Goal: Task Accomplishment & Management: Use online tool/utility

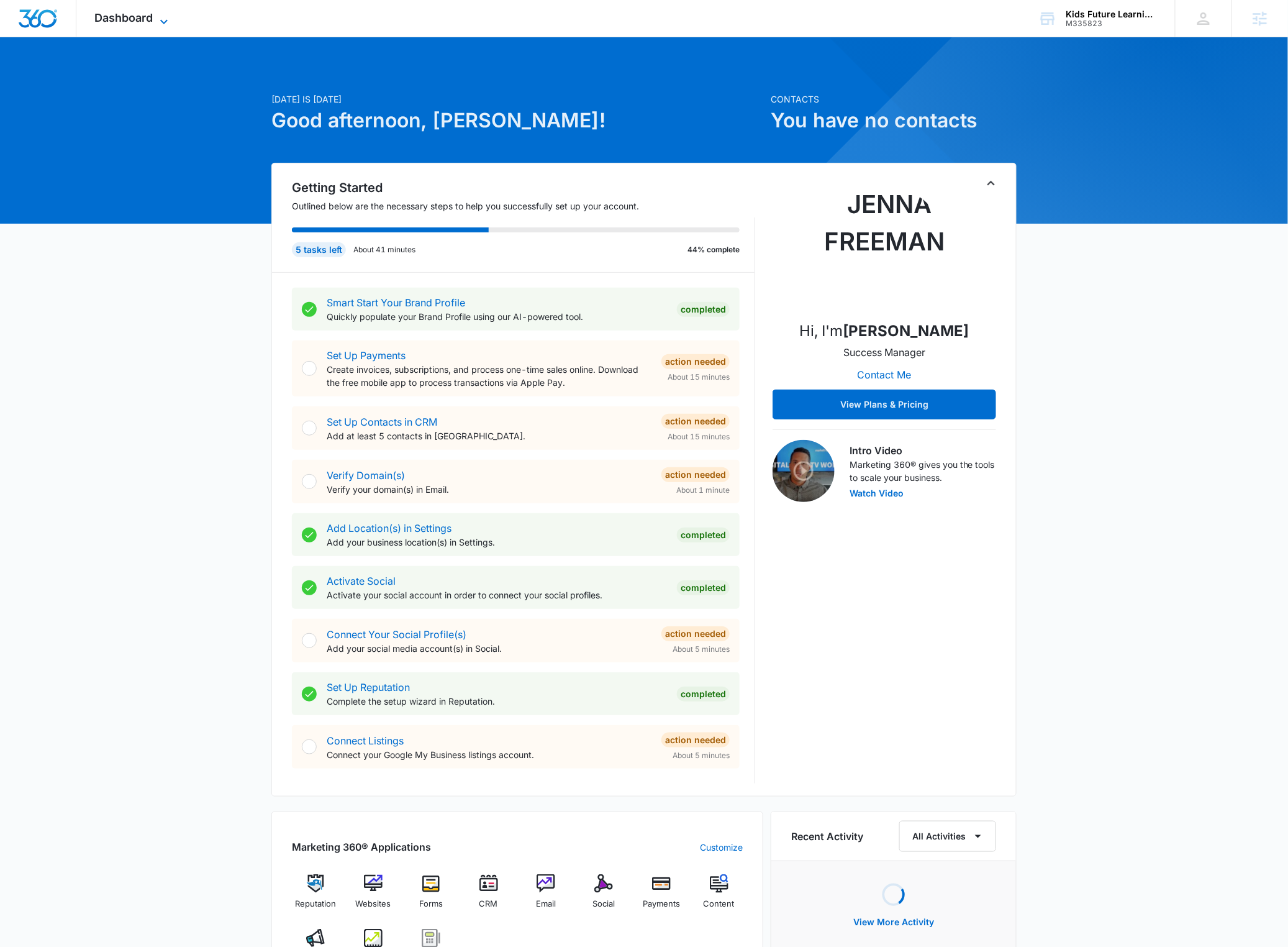
click at [147, 15] on span "Dashboard" at bounding box center [124, 17] width 58 height 13
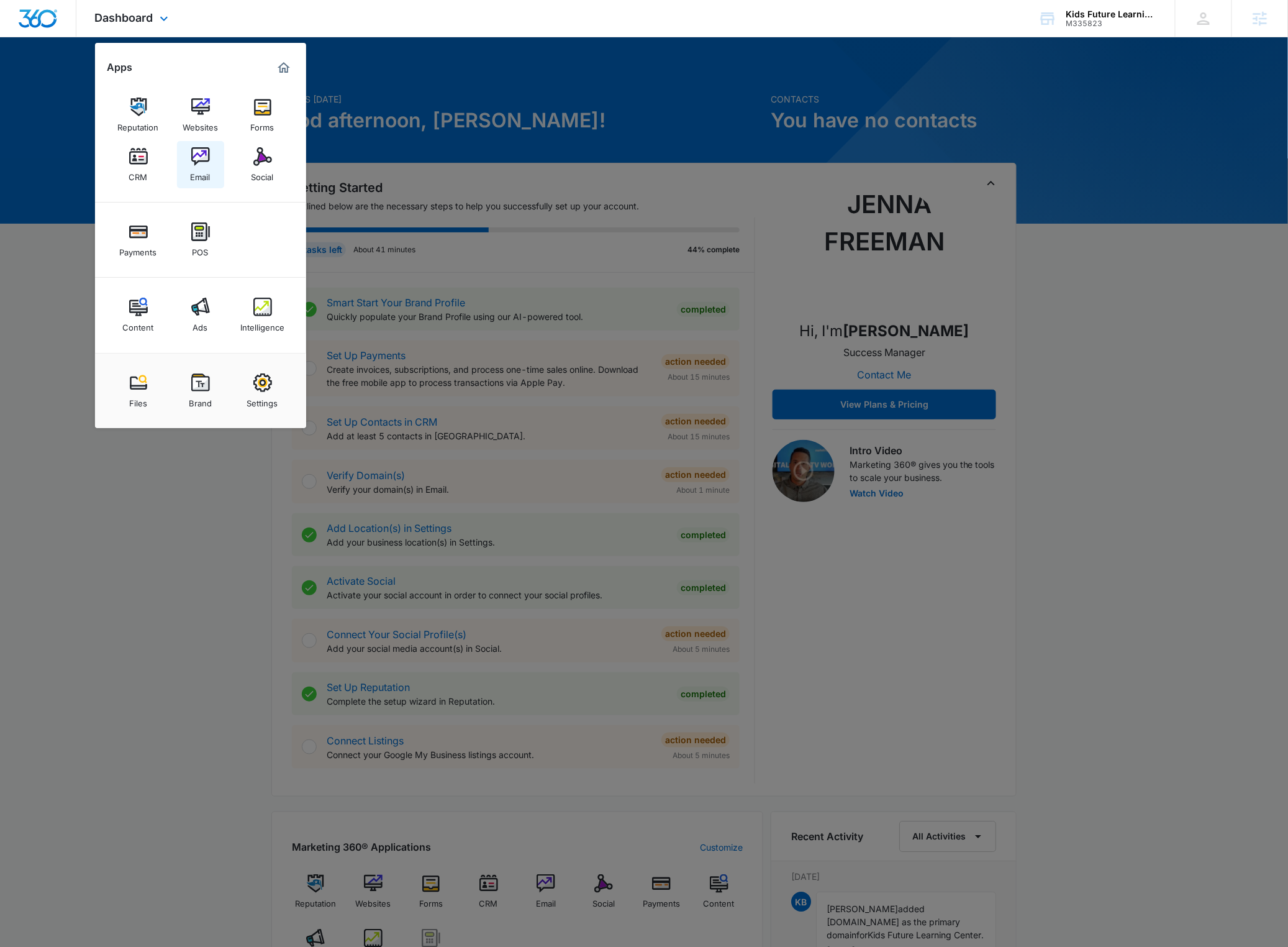
click at [195, 160] on img at bounding box center [201, 157] width 19 height 19
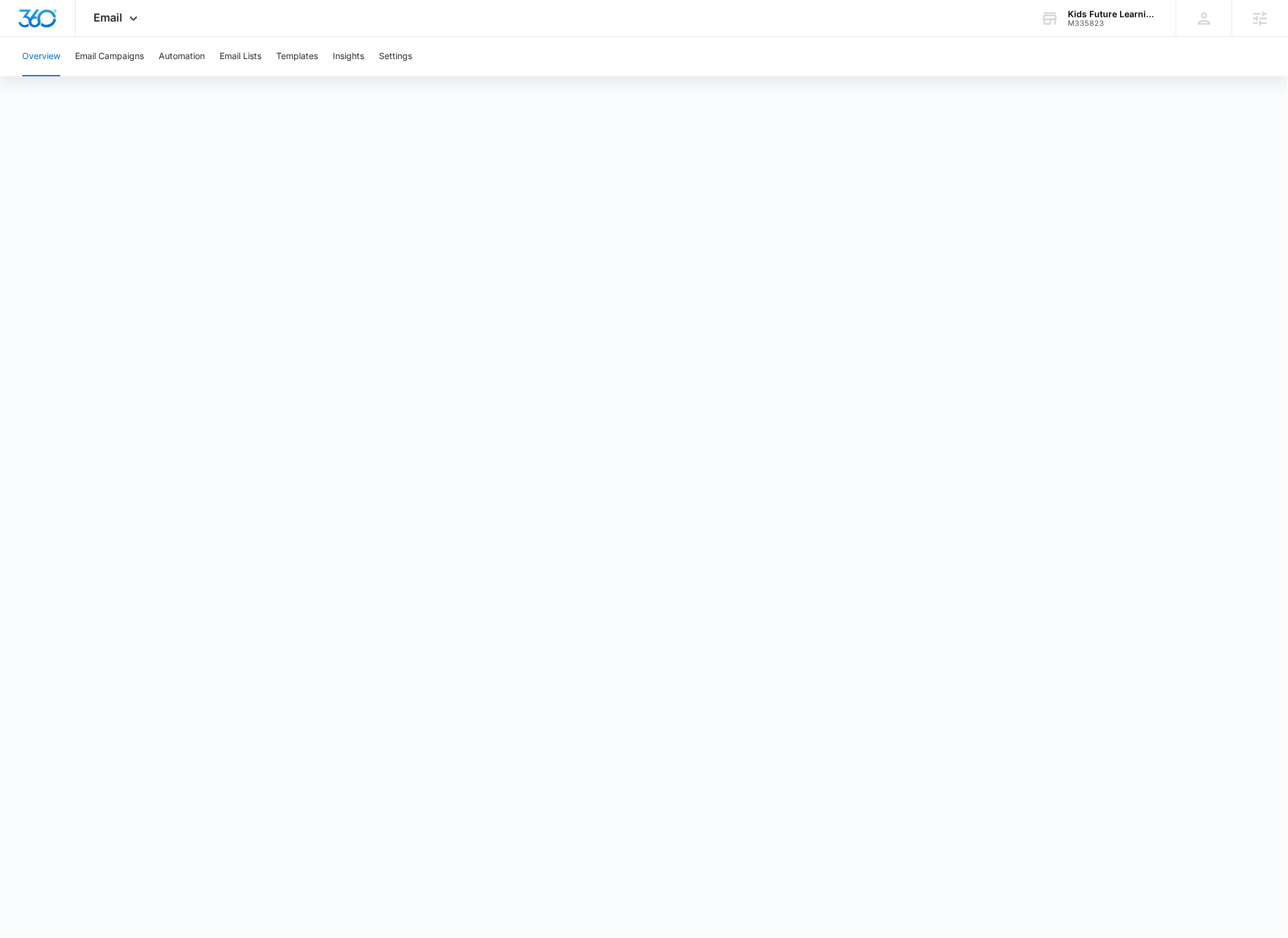
click at [146, 58] on div "Overview Email Campaigns Automation Email Lists Templates Insights Settings" at bounding box center [643, 56] width 1258 height 39
click at [133, 56] on button "Email Campaigns" at bounding box center [109, 56] width 69 height 39
click at [190, 72] on button "Automation" at bounding box center [182, 56] width 46 height 39
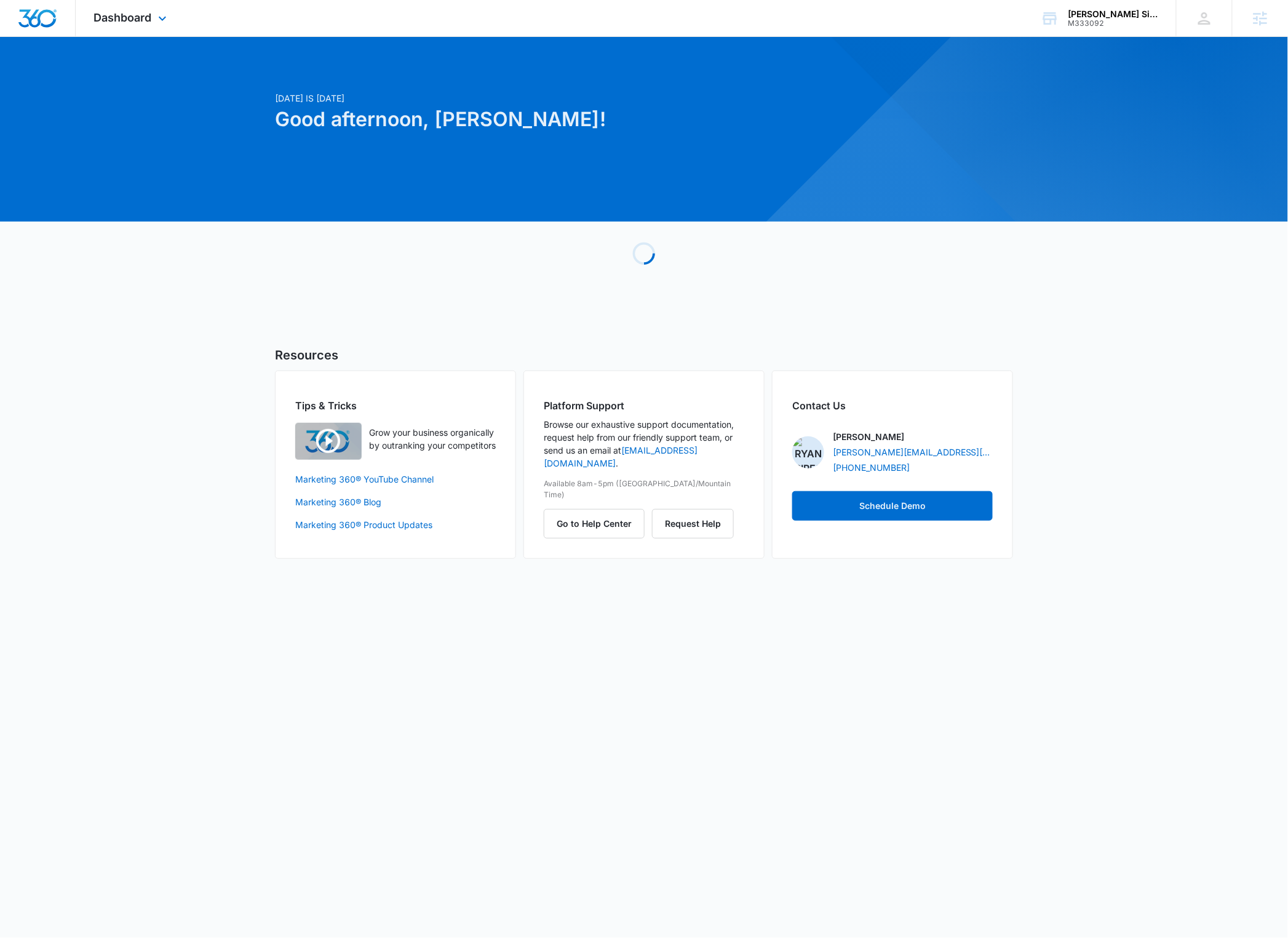
click at [142, 30] on div "Dashboard Apps Reputation Websites Forms CRM Email Social Payments POS Content …" at bounding box center [132, 18] width 113 height 36
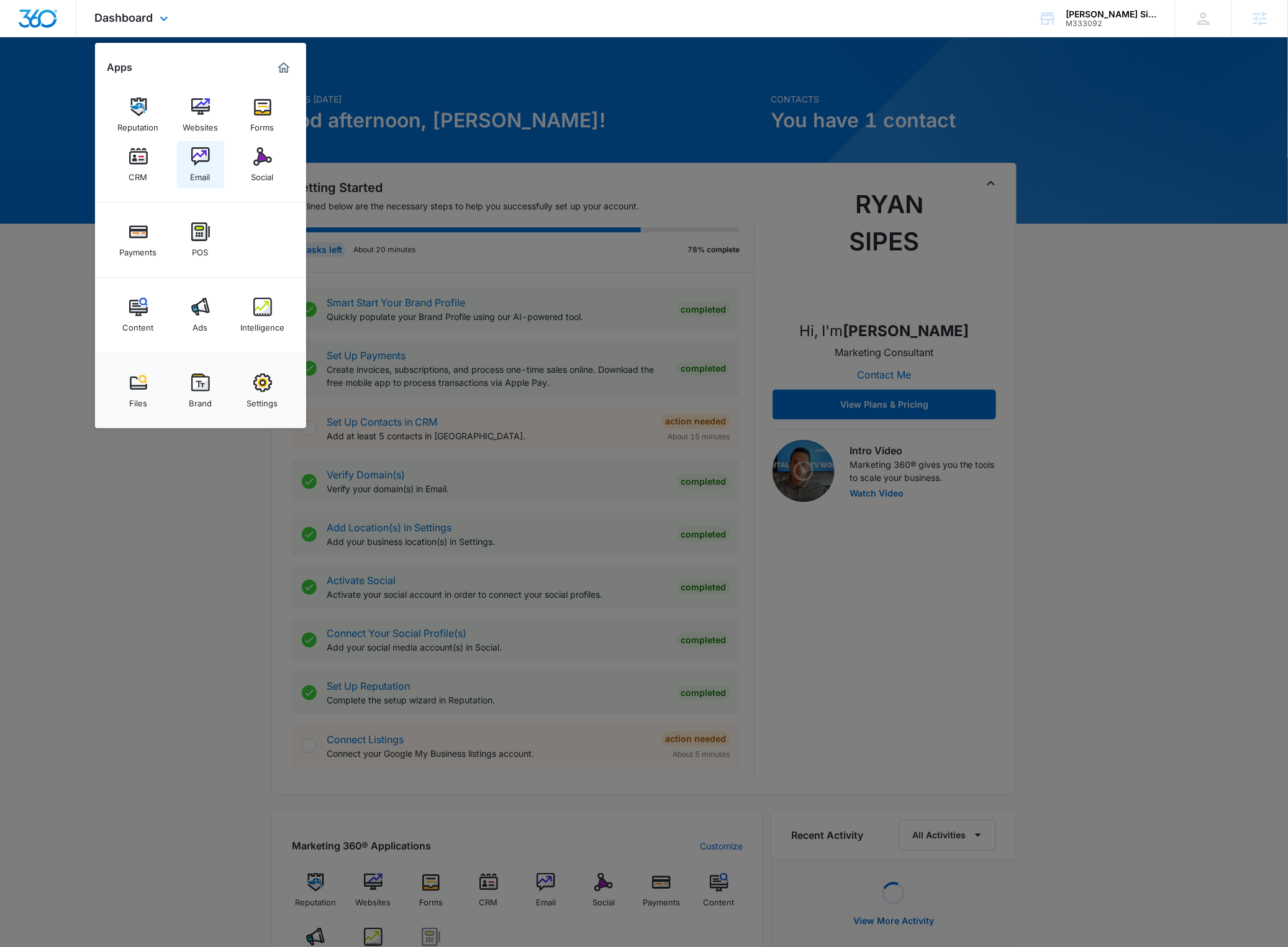
click at [203, 156] on img at bounding box center [201, 157] width 19 height 19
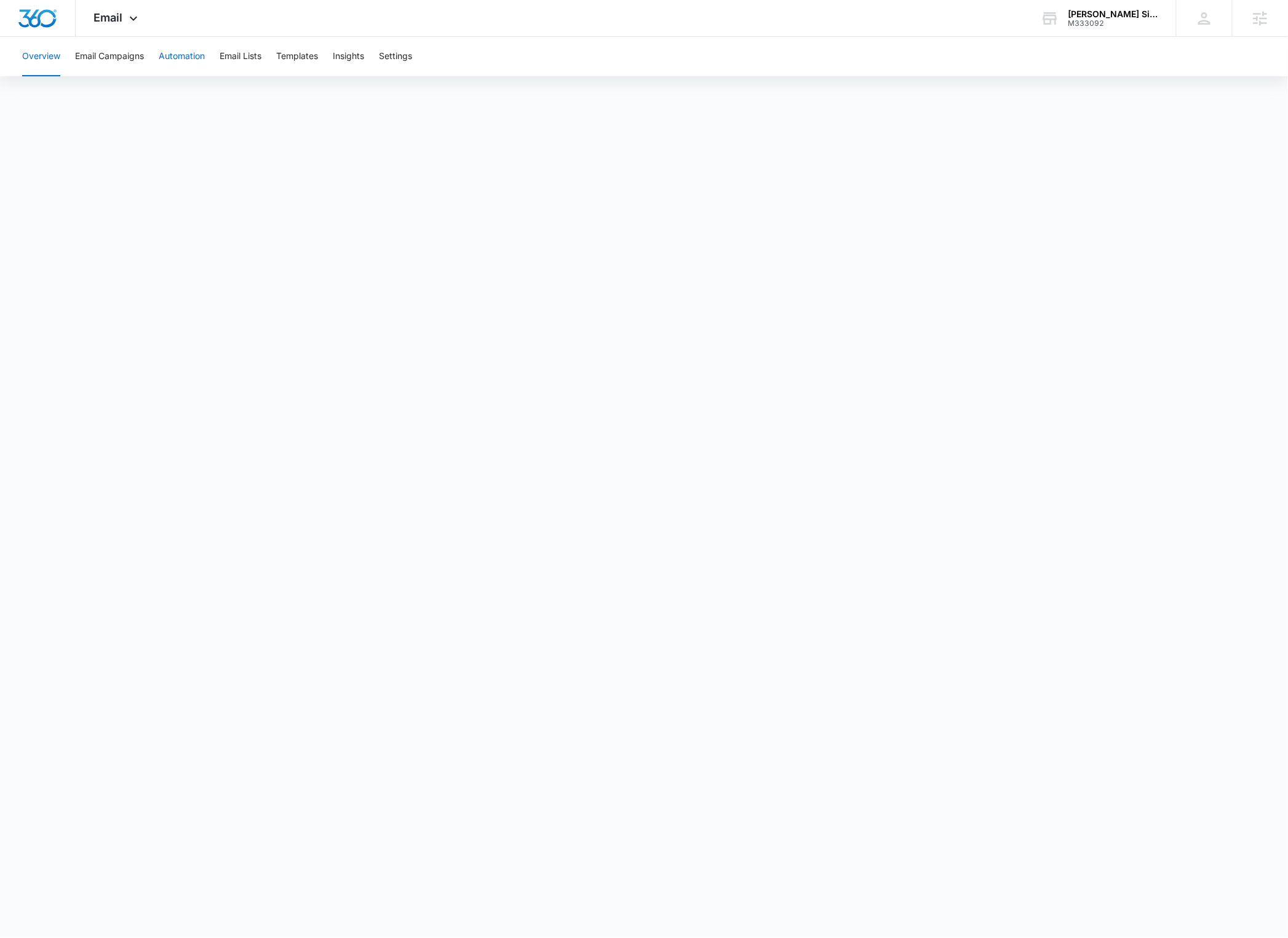
click at [193, 58] on button "Automation" at bounding box center [182, 56] width 46 height 39
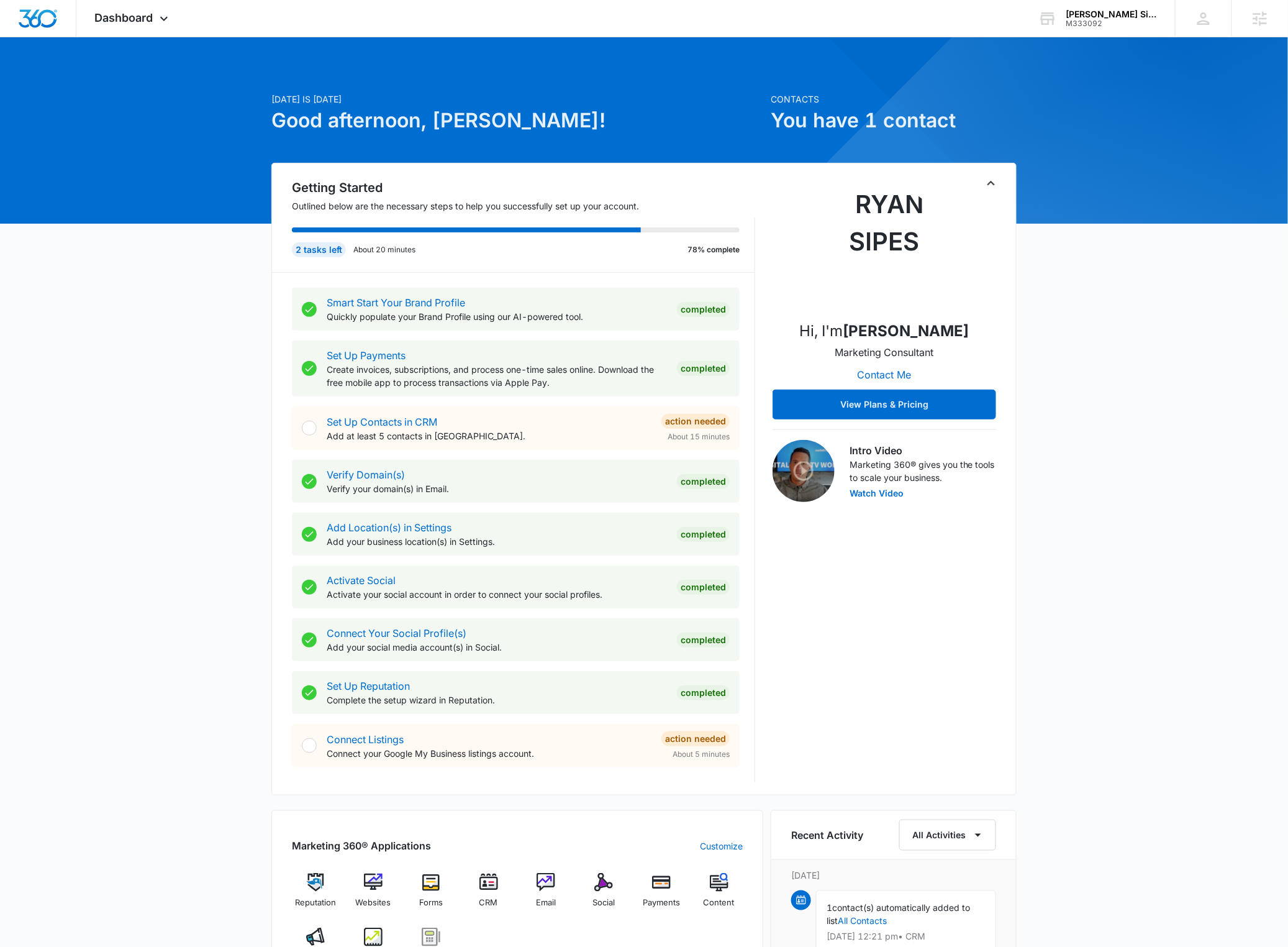
click at [121, 45] on div at bounding box center [644, 131] width 1288 height 186
click at [129, 30] on div "Dashboard Apps Reputation Websites Forms CRM Email Social Payments POS Content …" at bounding box center [133, 18] width 114 height 37
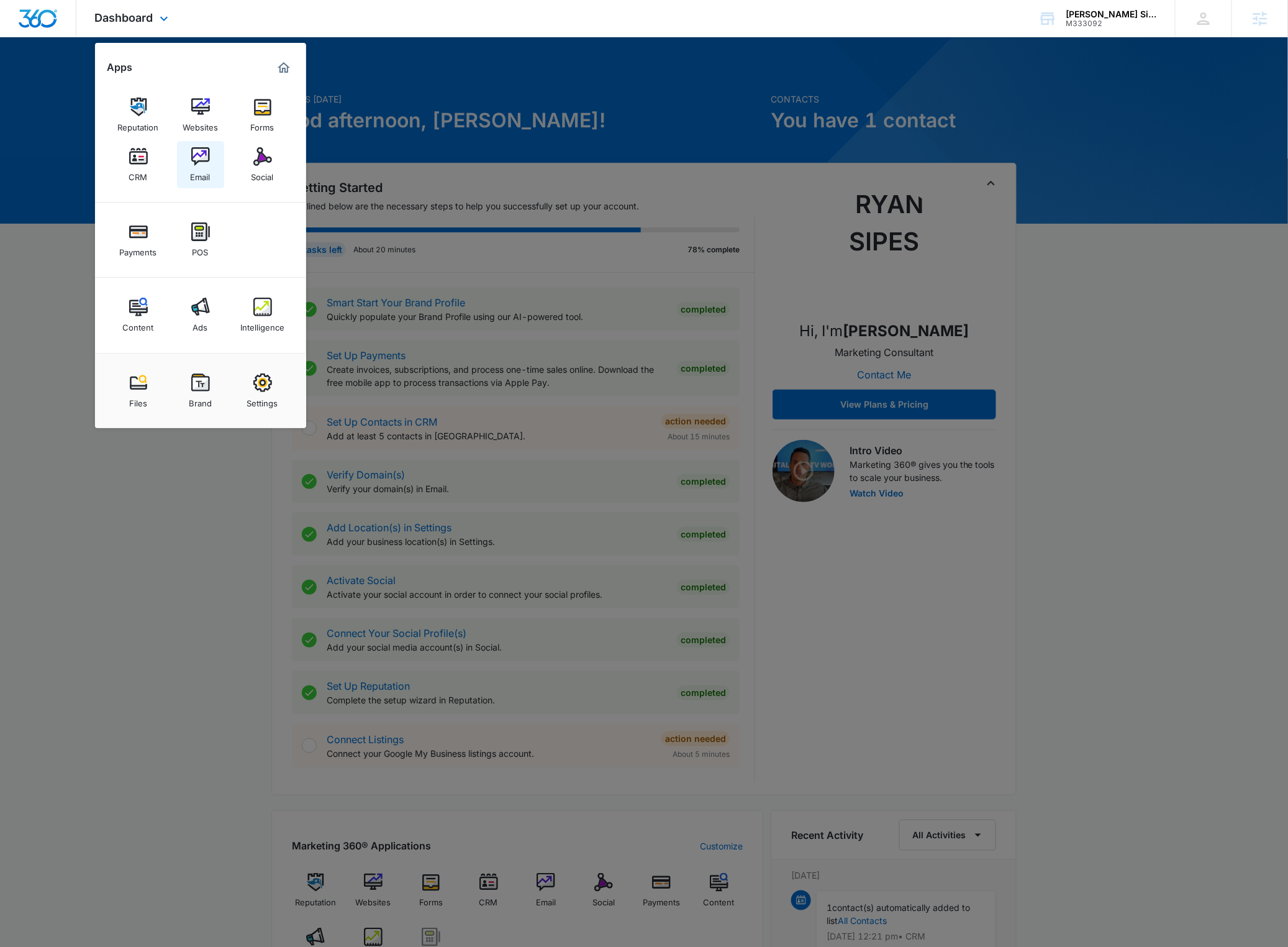
click at [195, 169] on div "Email" at bounding box center [201, 174] width 20 height 16
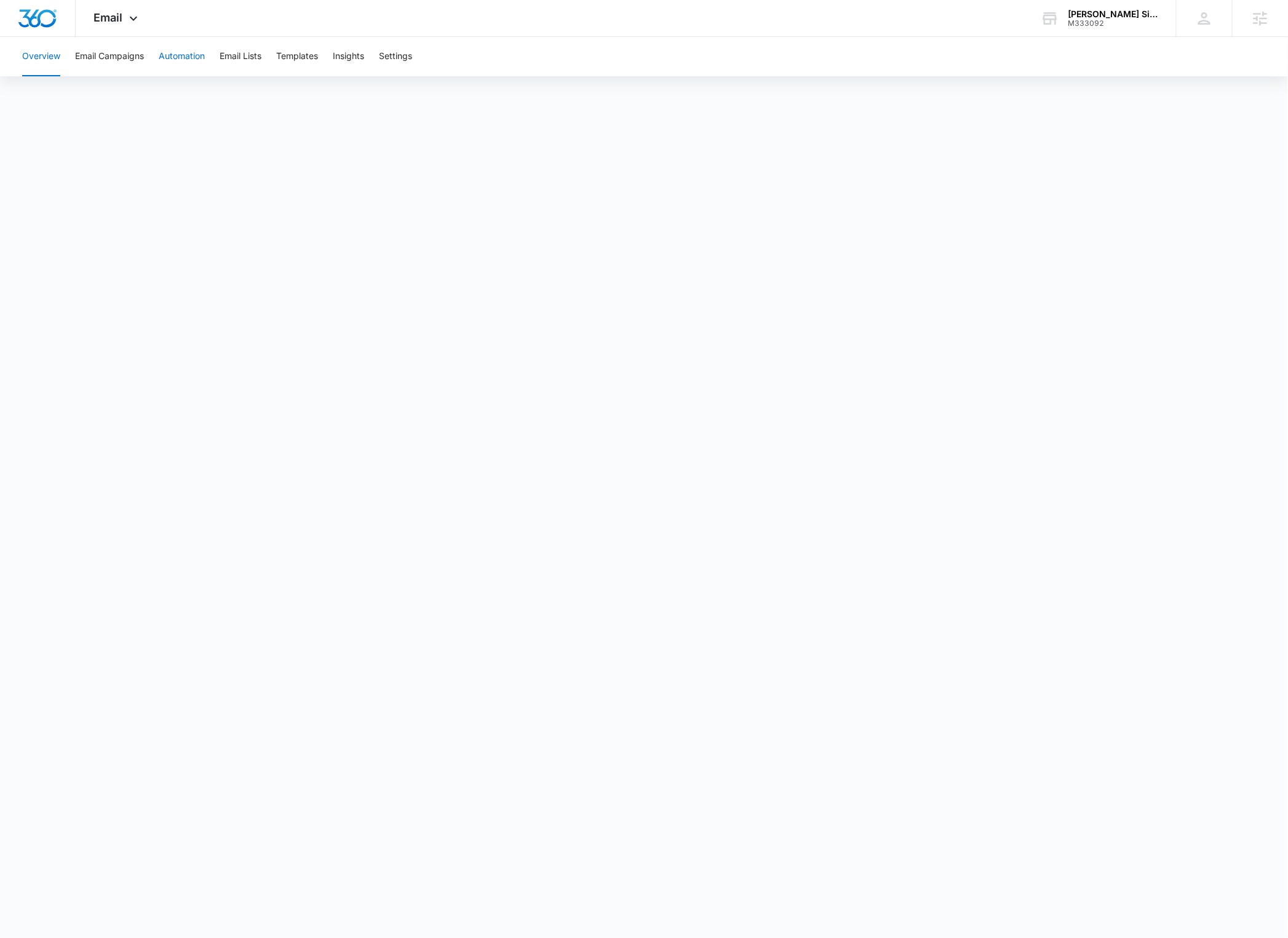
click at [185, 63] on button "Automation" at bounding box center [182, 56] width 46 height 39
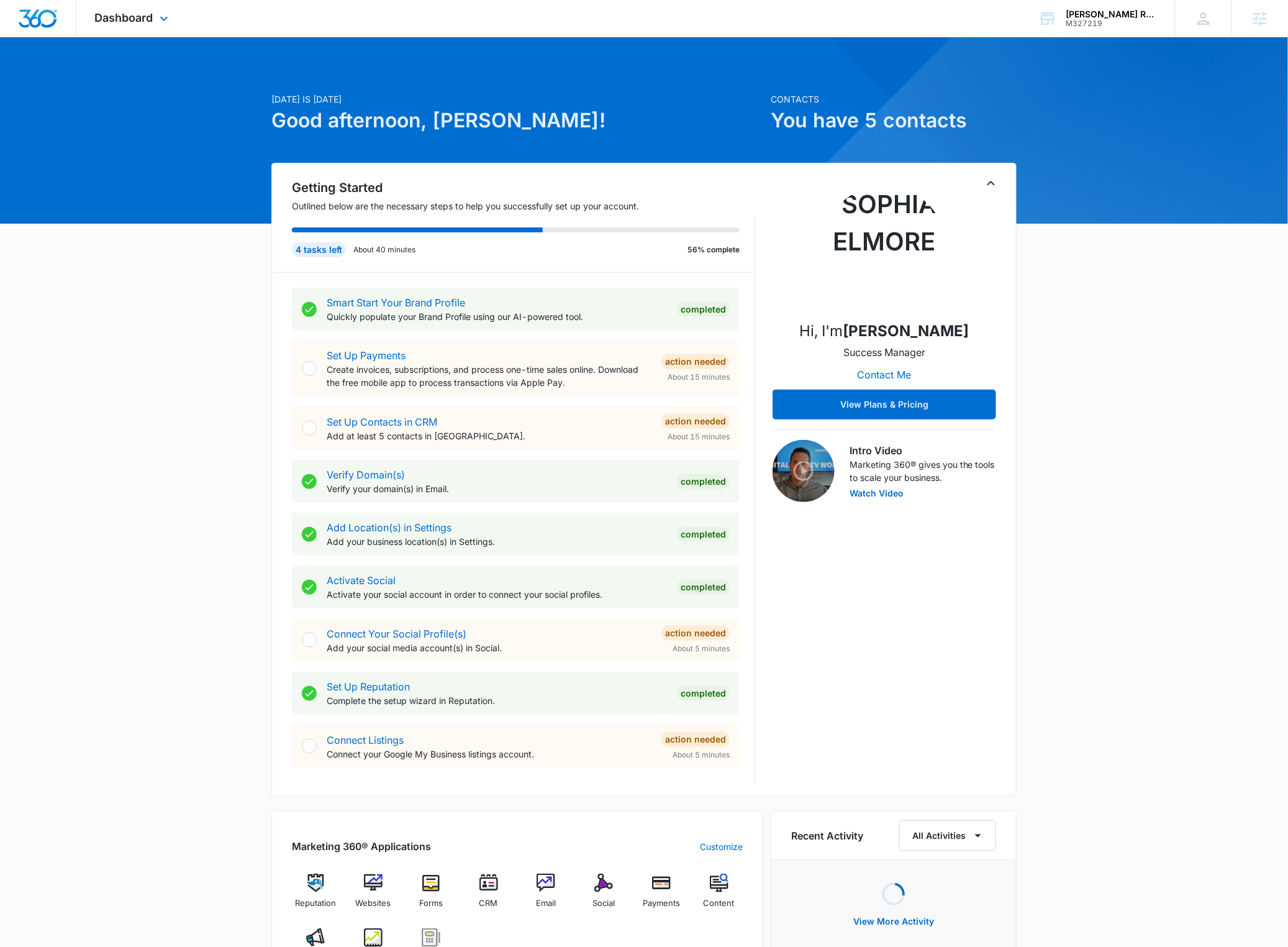
drag, startPoint x: 174, startPoint y: 29, endPoint x: 163, endPoint y: 29, distance: 11.0
click at [167, 29] on div "Dashboard Apps Reputation Websites Forms CRM Email Social Payments POS Content …" at bounding box center [133, 18] width 114 height 37
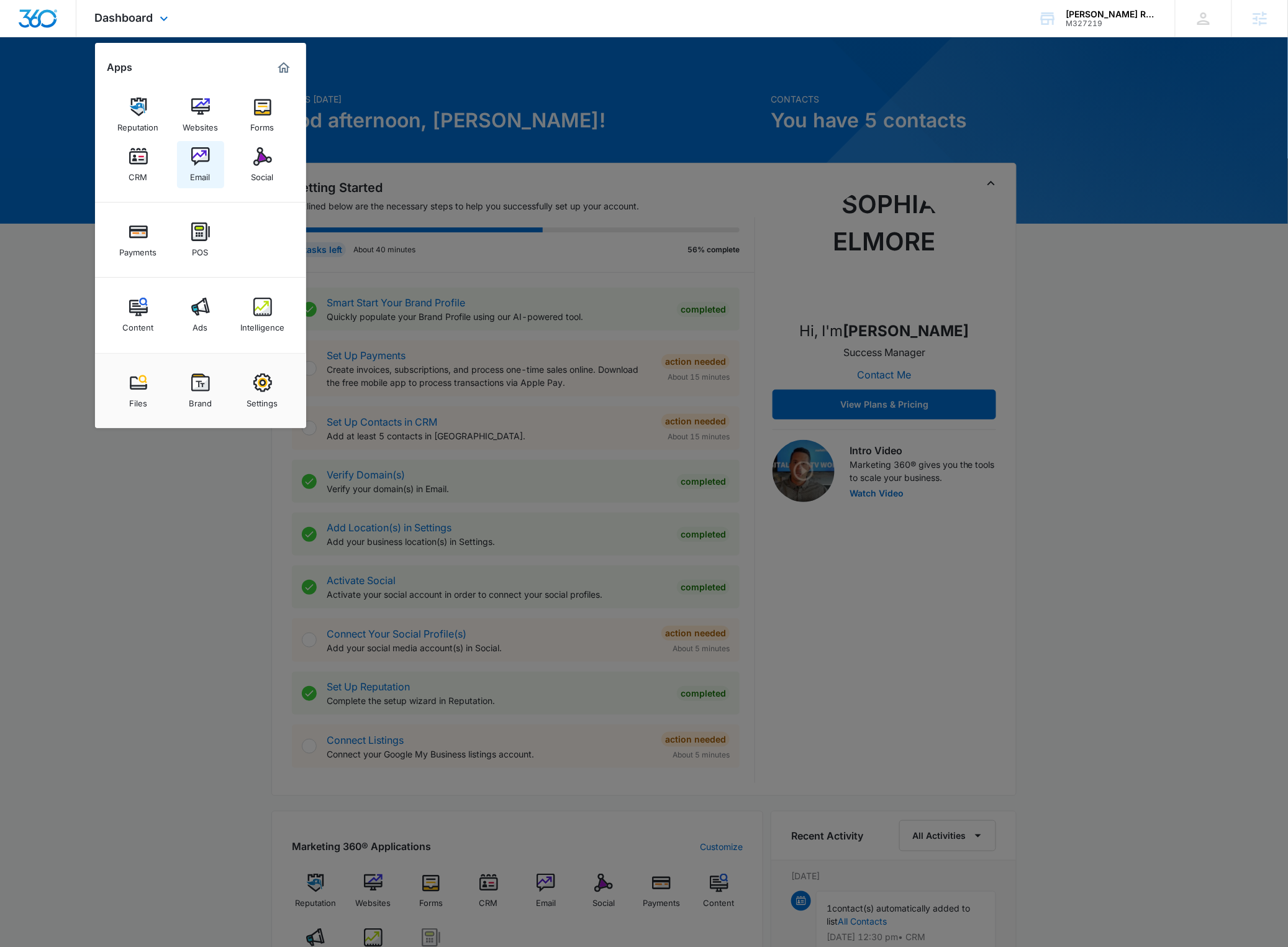
click at [195, 160] on img at bounding box center [201, 157] width 19 height 19
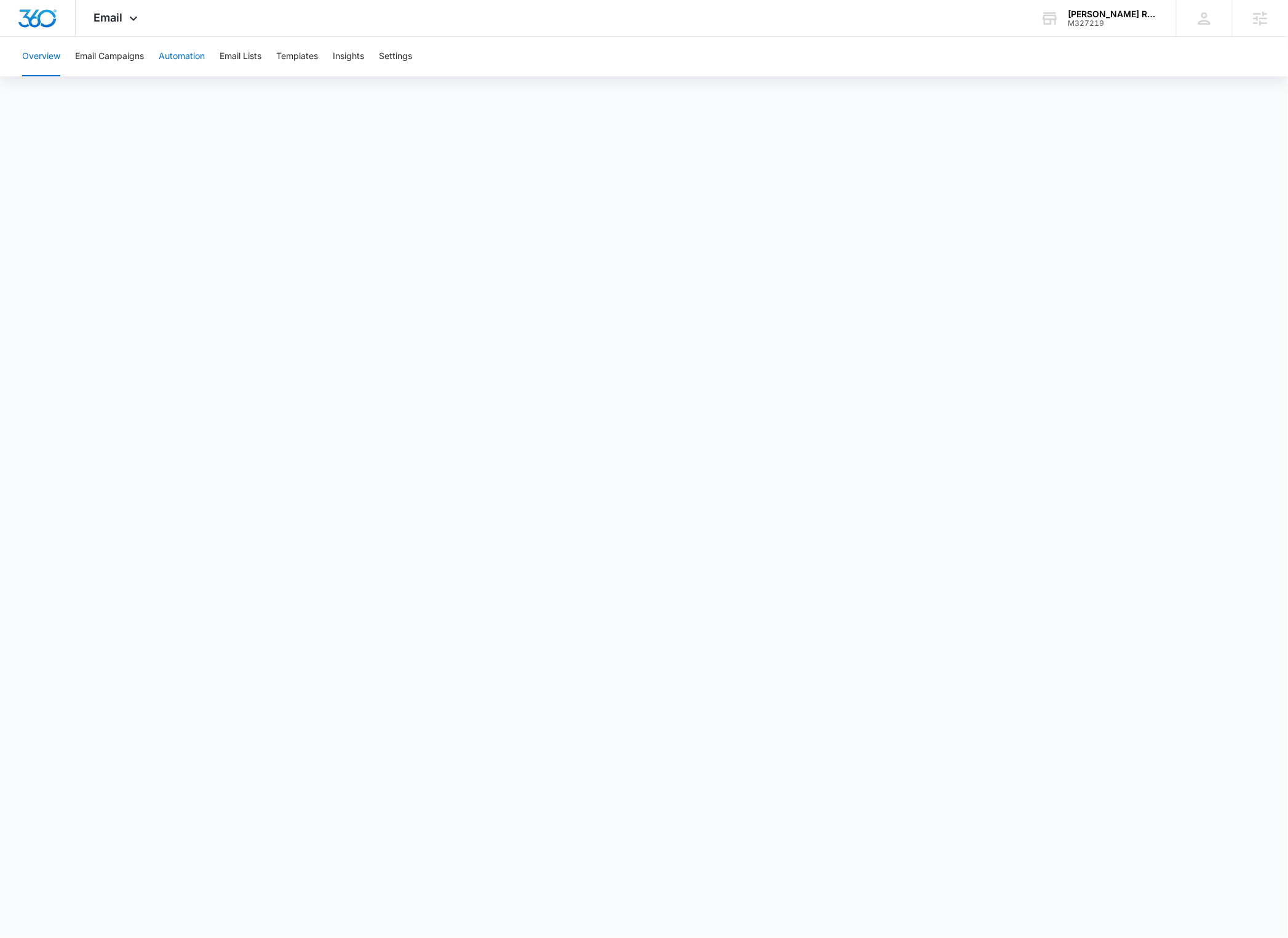
click at [196, 60] on button "Automation" at bounding box center [182, 56] width 46 height 39
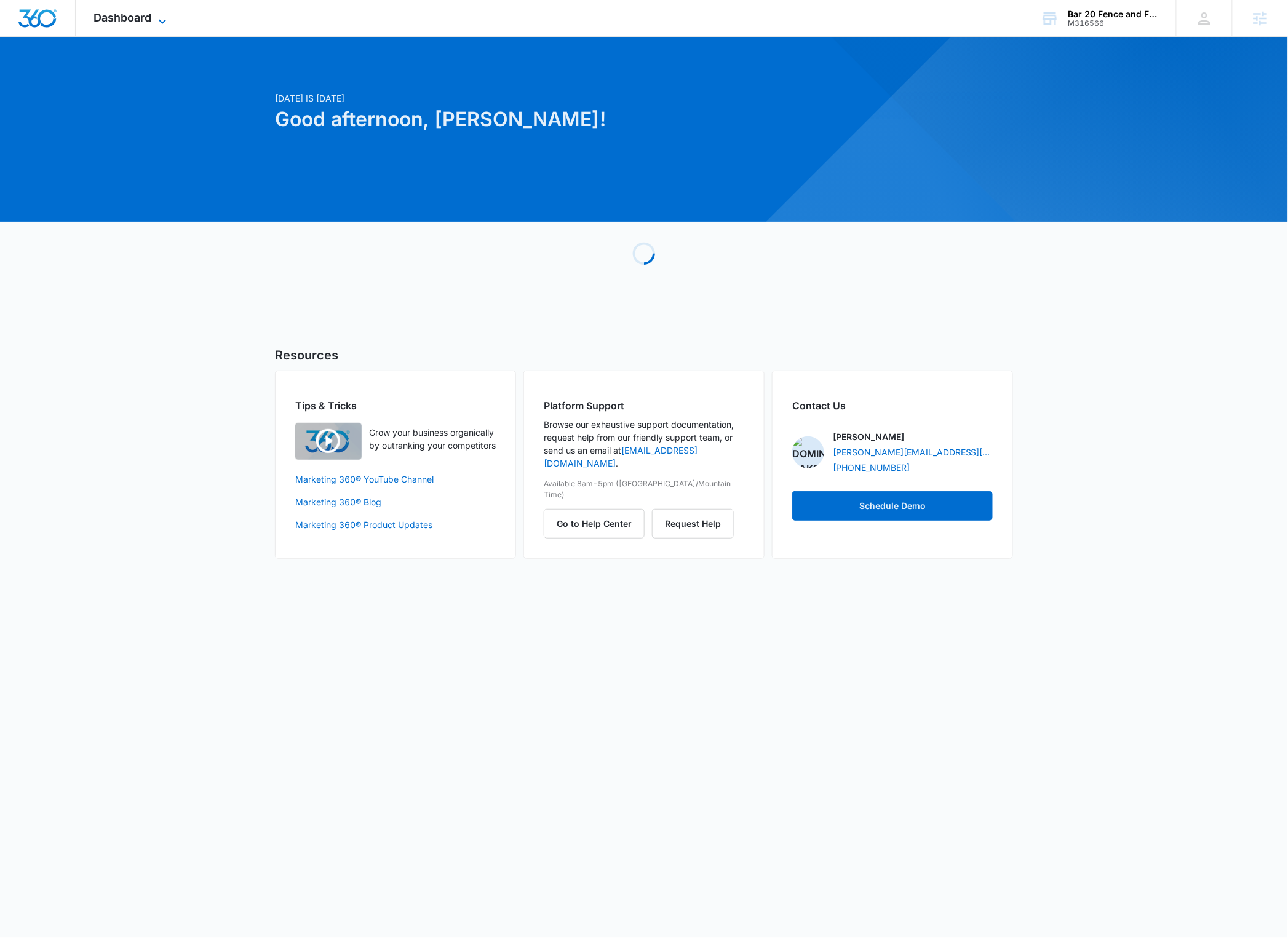
click at [109, 21] on div "Dashboard Apps Reputation Websites Forms CRM Email Social Payments POS Content …" at bounding box center [132, 18] width 113 height 36
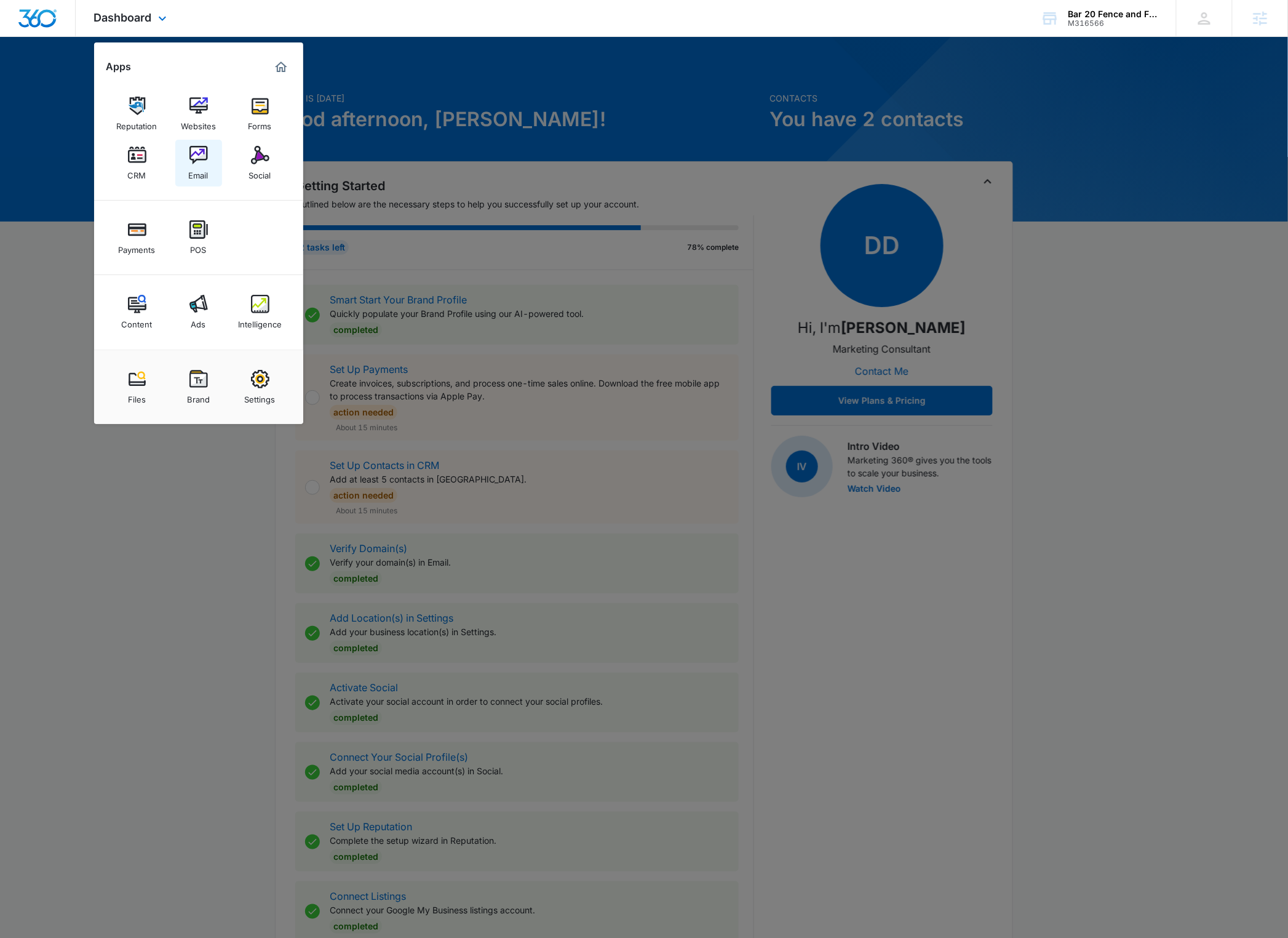
click at [195, 153] on img at bounding box center [199, 155] width 19 height 19
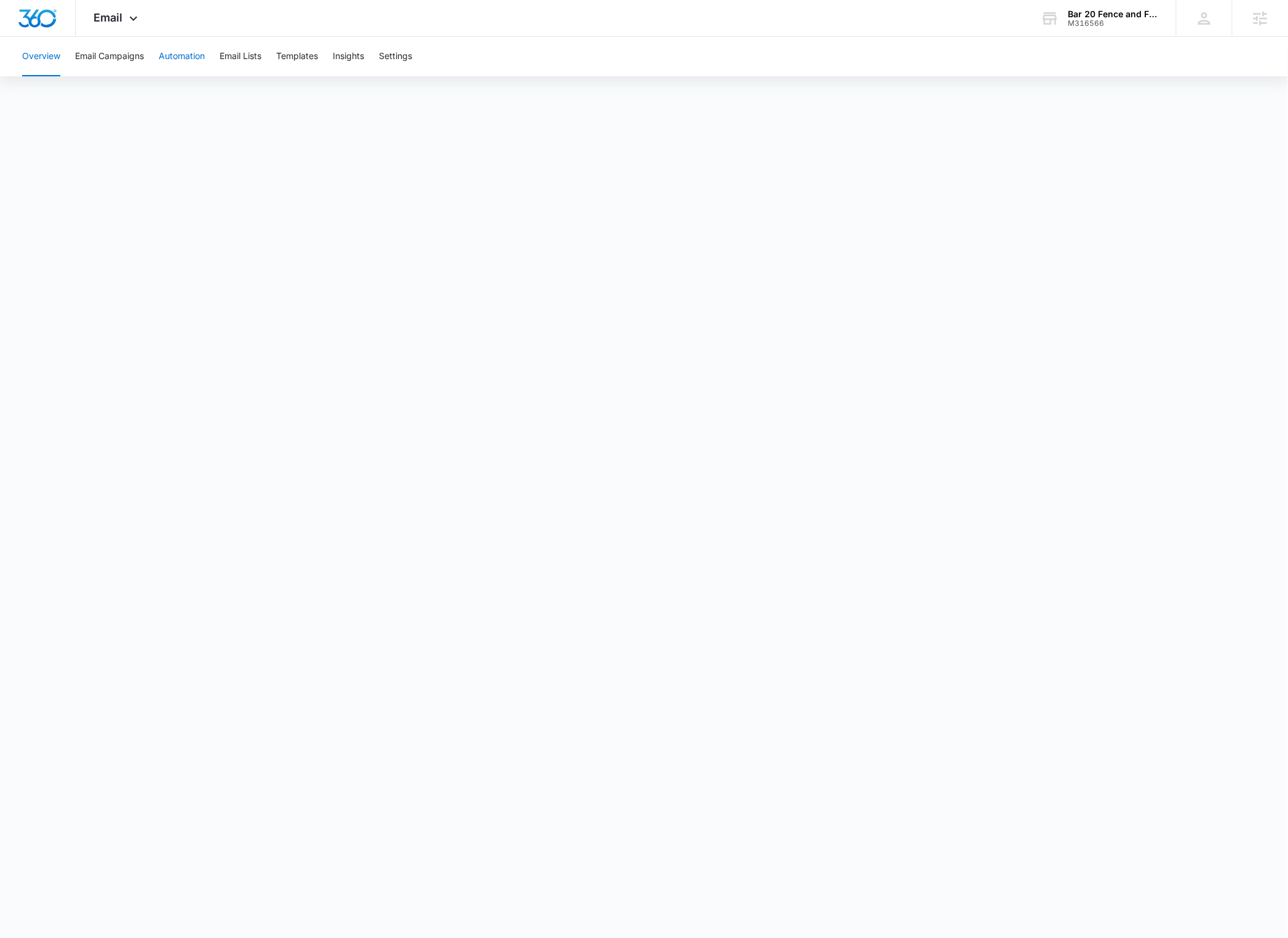
click at [176, 62] on button "Automation" at bounding box center [182, 56] width 46 height 39
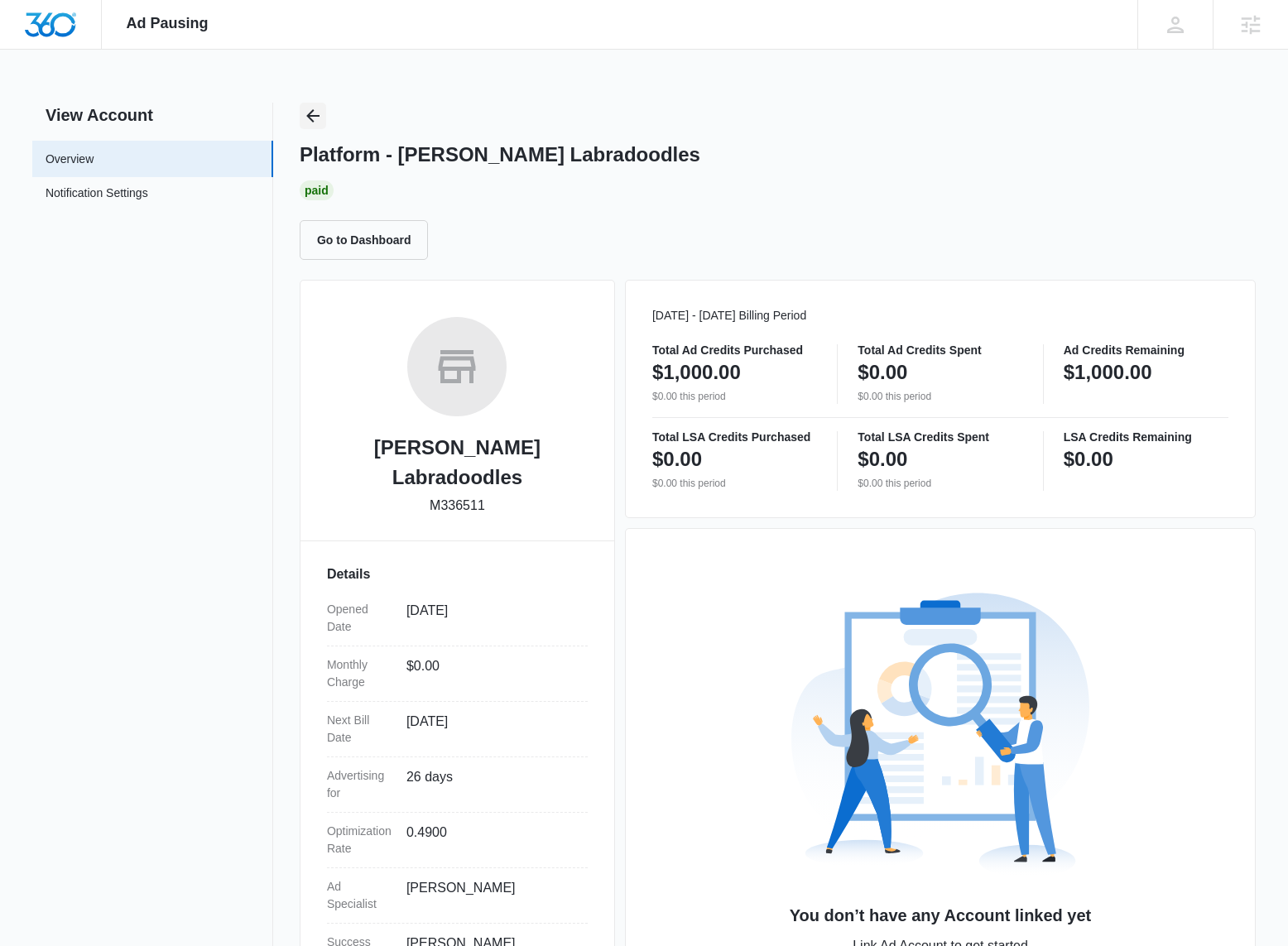
click at [318, 117] on icon "Back" at bounding box center [313, 116] width 20 height 20
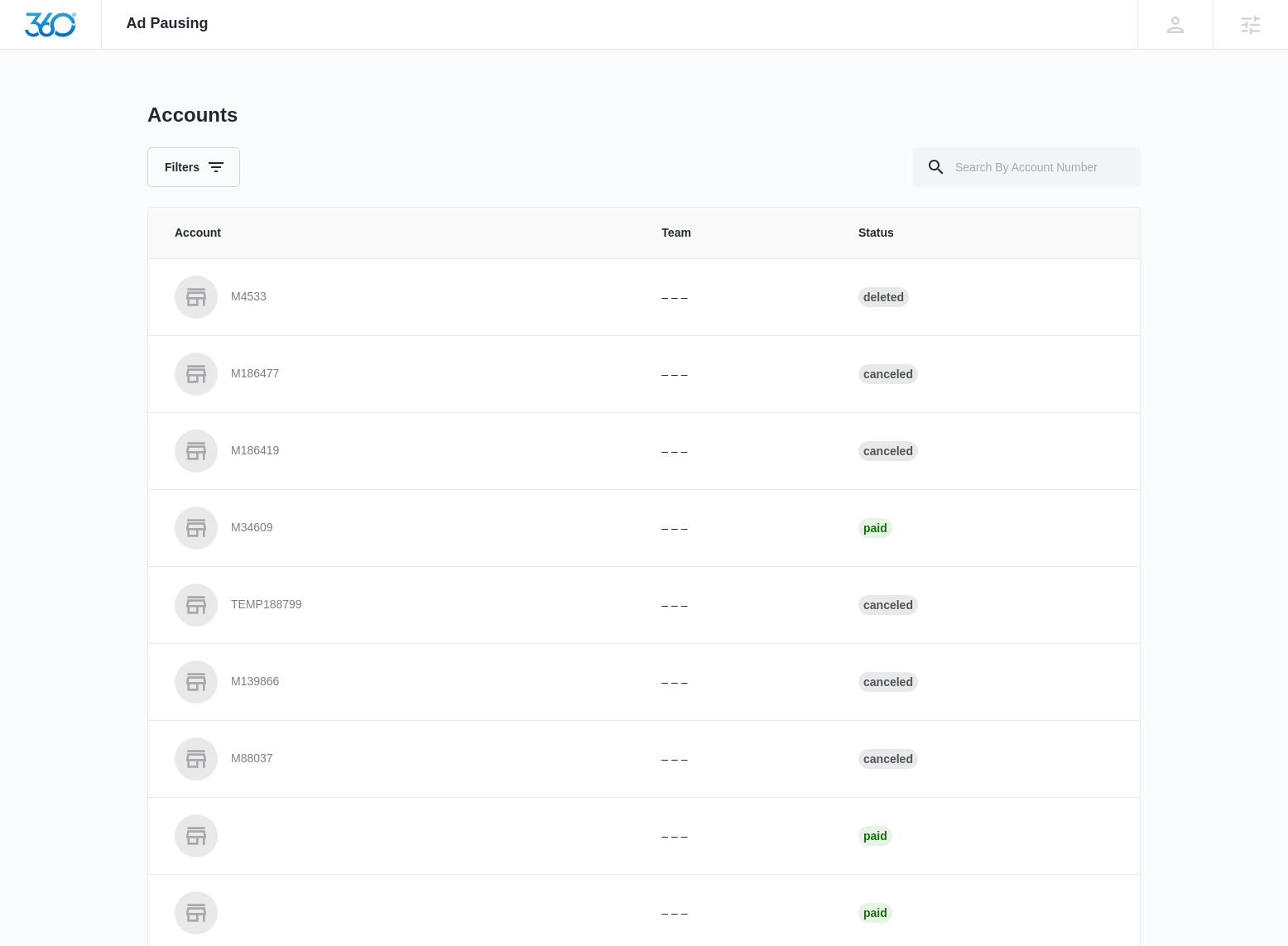
click at [1020, 191] on div "Accounts Filters Account Team Status M4533 – – – Deleted M186477 – – – Canceled…" at bounding box center [644, 611] width 994 height 1017
click at [1022, 173] on input "text" at bounding box center [1027, 167] width 227 height 40
paste input "M336511"
type input "M336511"
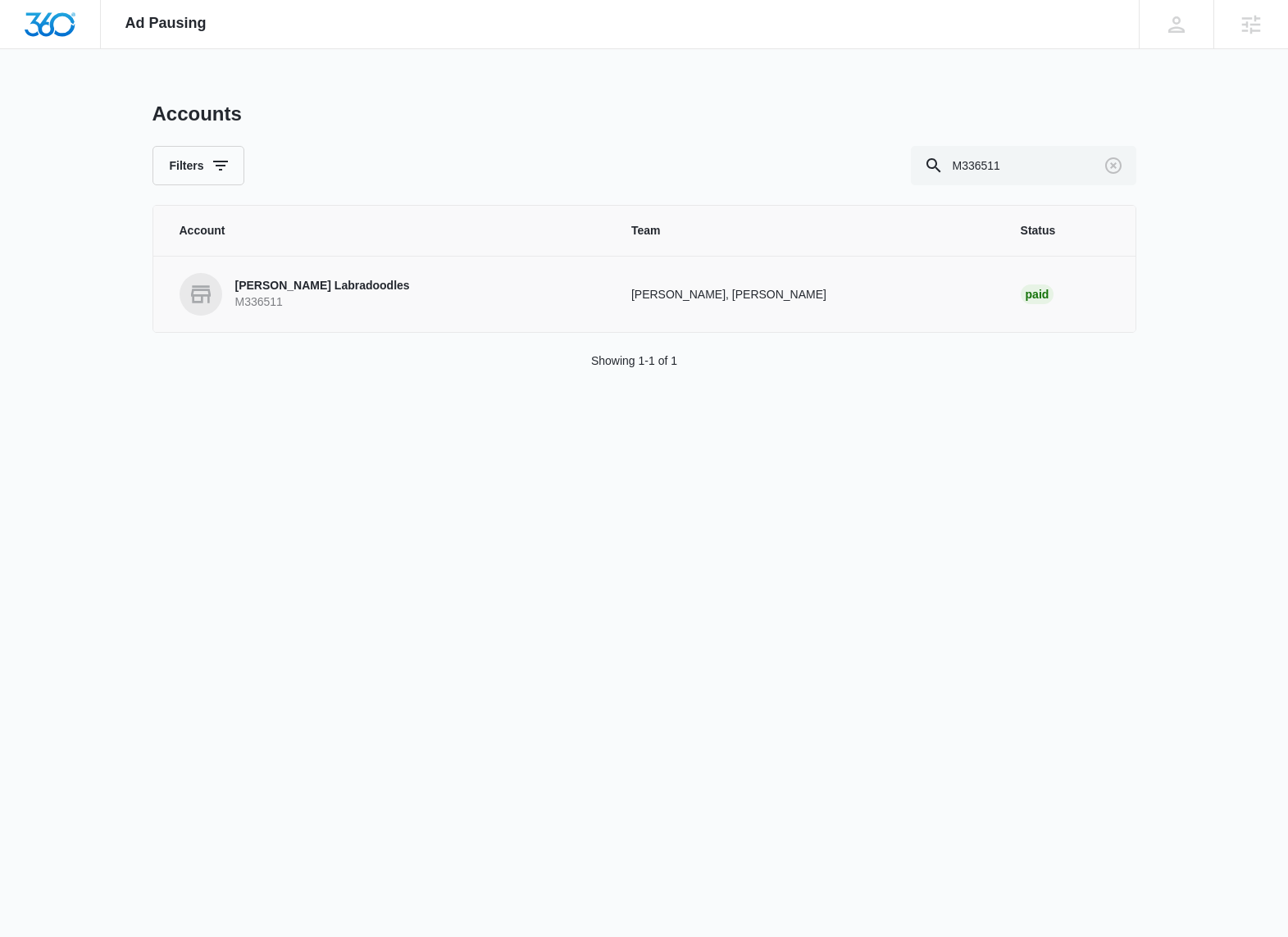
click at [360, 280] on p "[PERSON_NAME] Labradoodles" at bounding box center [322, 286] width 175 height 17
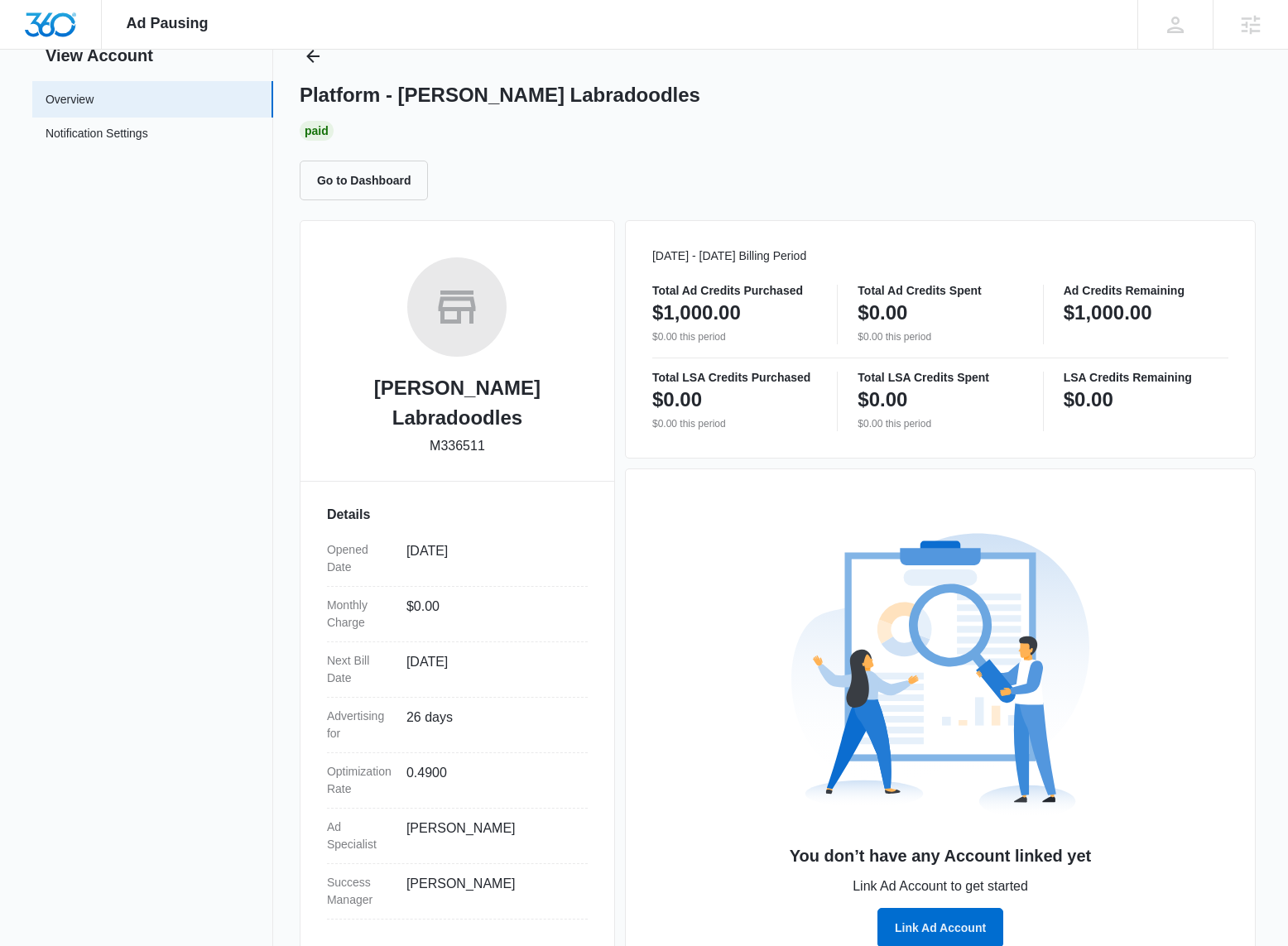
scroll to position [109, 0]
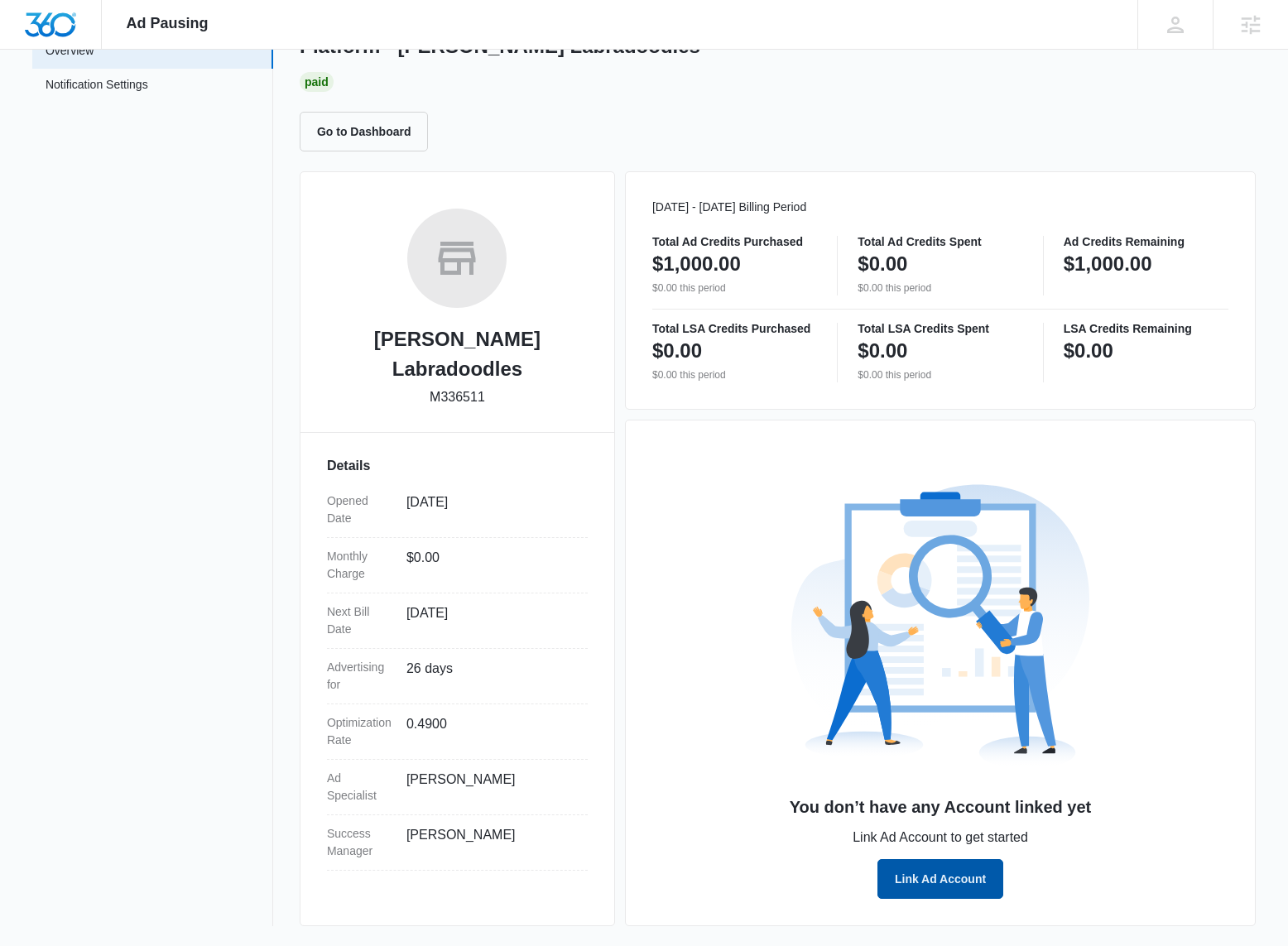
click at [934, 873] on button "Link Ad Account" at bounding box center [940, 879] width 126 height 40
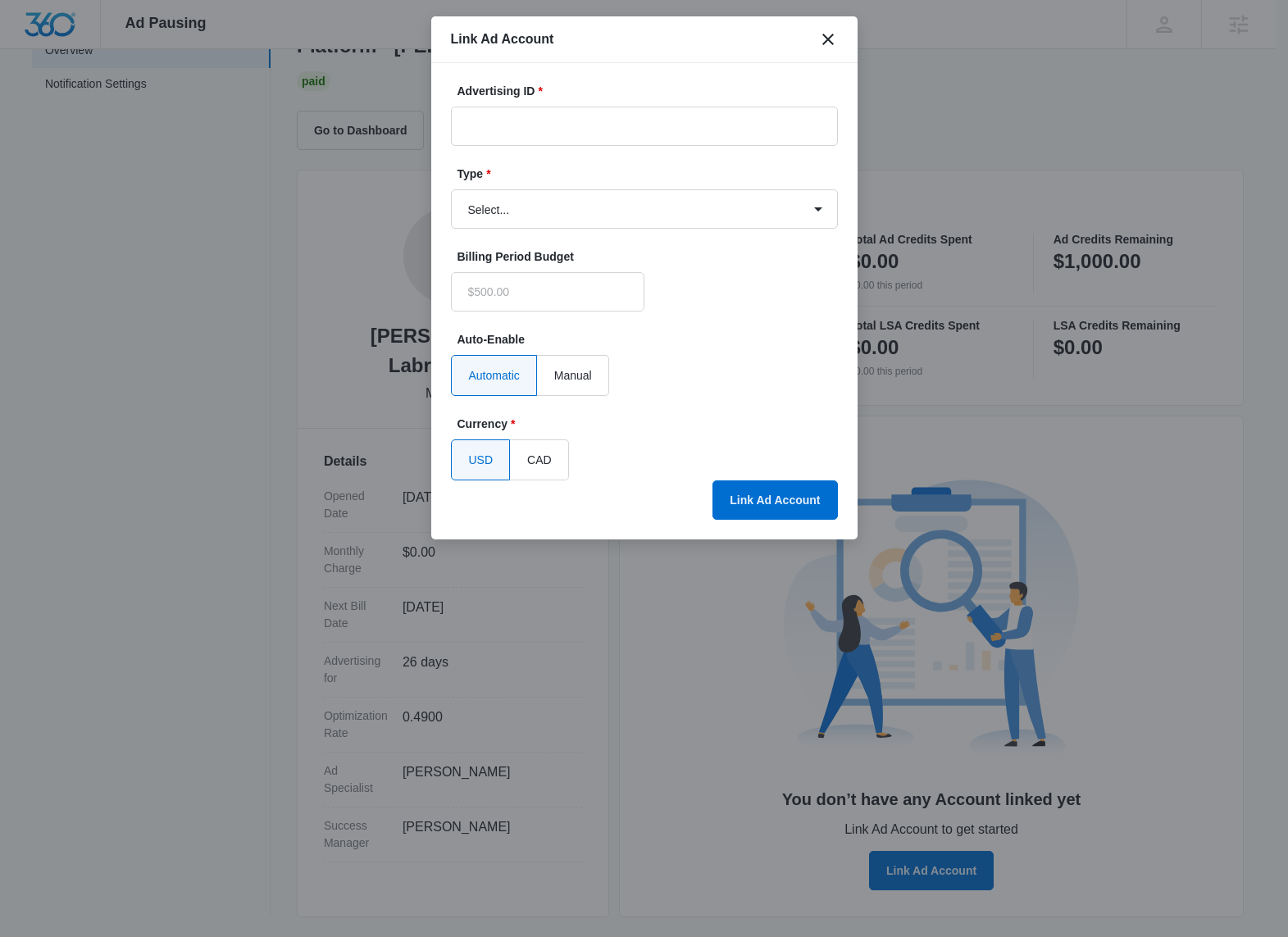
type input "$0.00"
click at [502, 121] on input "Advertising ID *" at bounding box center [645, 126] width 387 height 40
click at [754, 223] on select "Select... Bing Ads Facebook Ads Google Ads" at bounding box center [645, 208] width 387 height 40
click at [829, 36] on icon "close" at bounding box center [828, 39] width 19 height 19
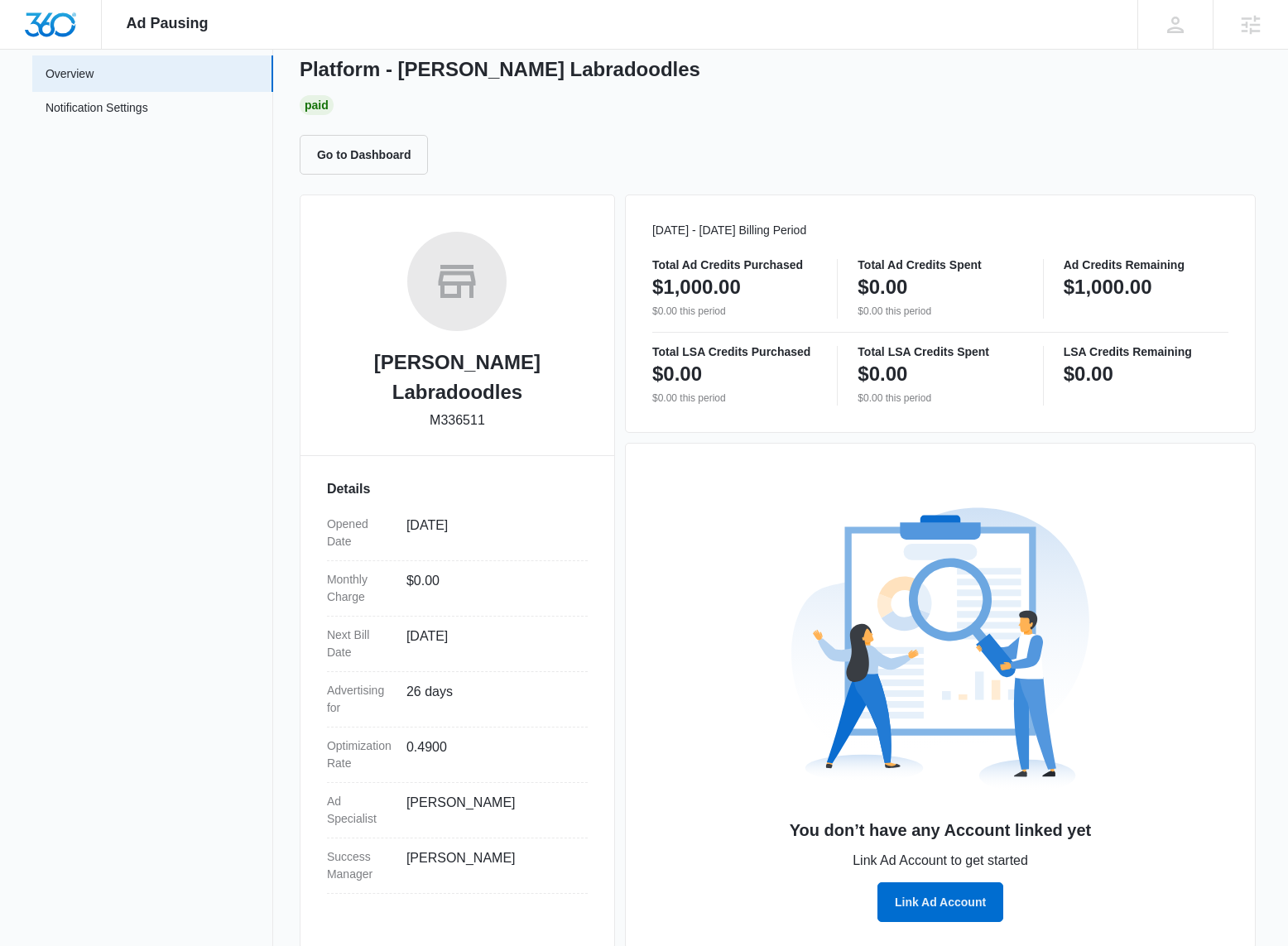
scroll to position [0, 0]
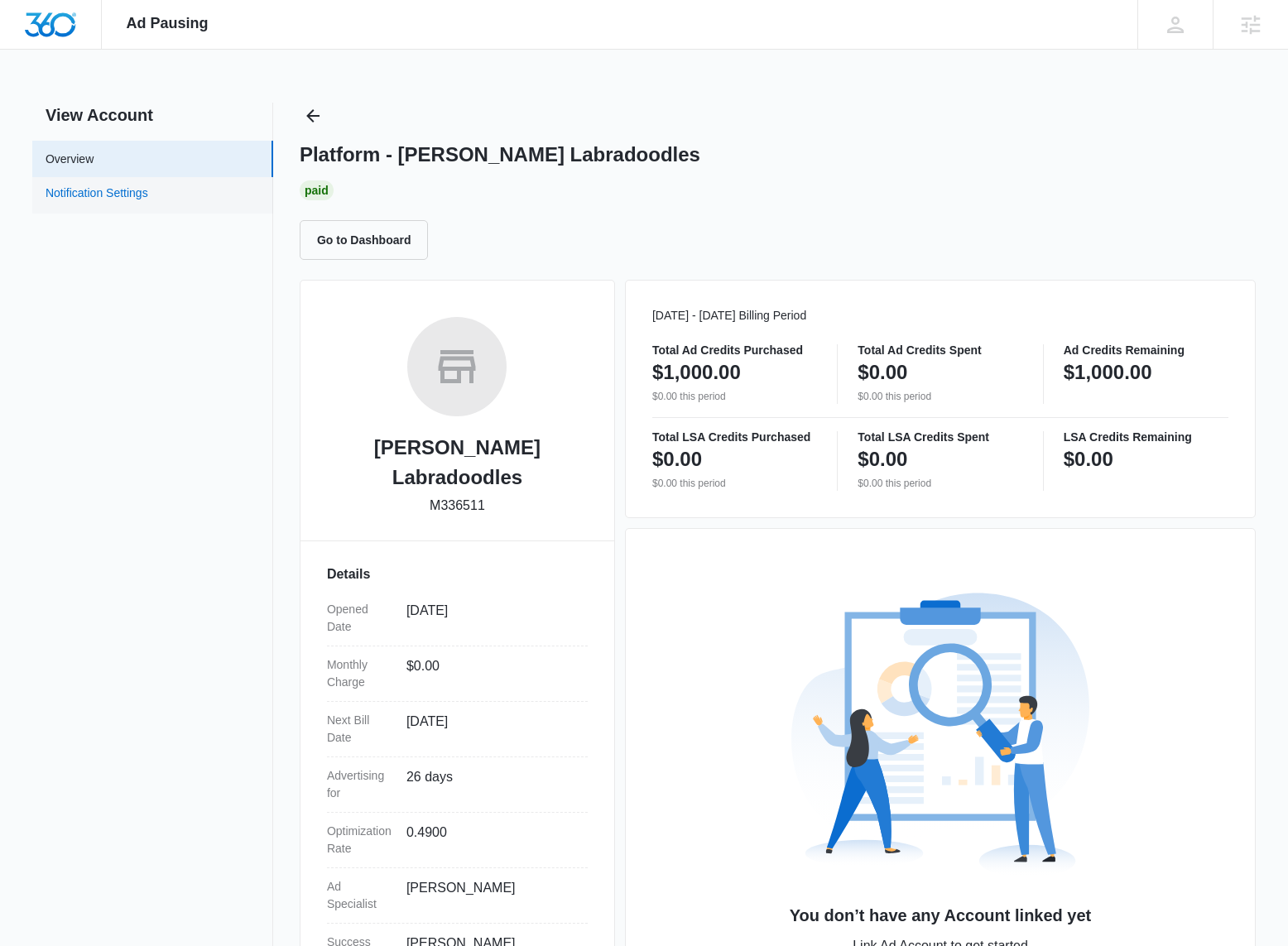
click at [148, 192] on link "Notification Settings" at bounding box center [96, 195] width 103 height 21
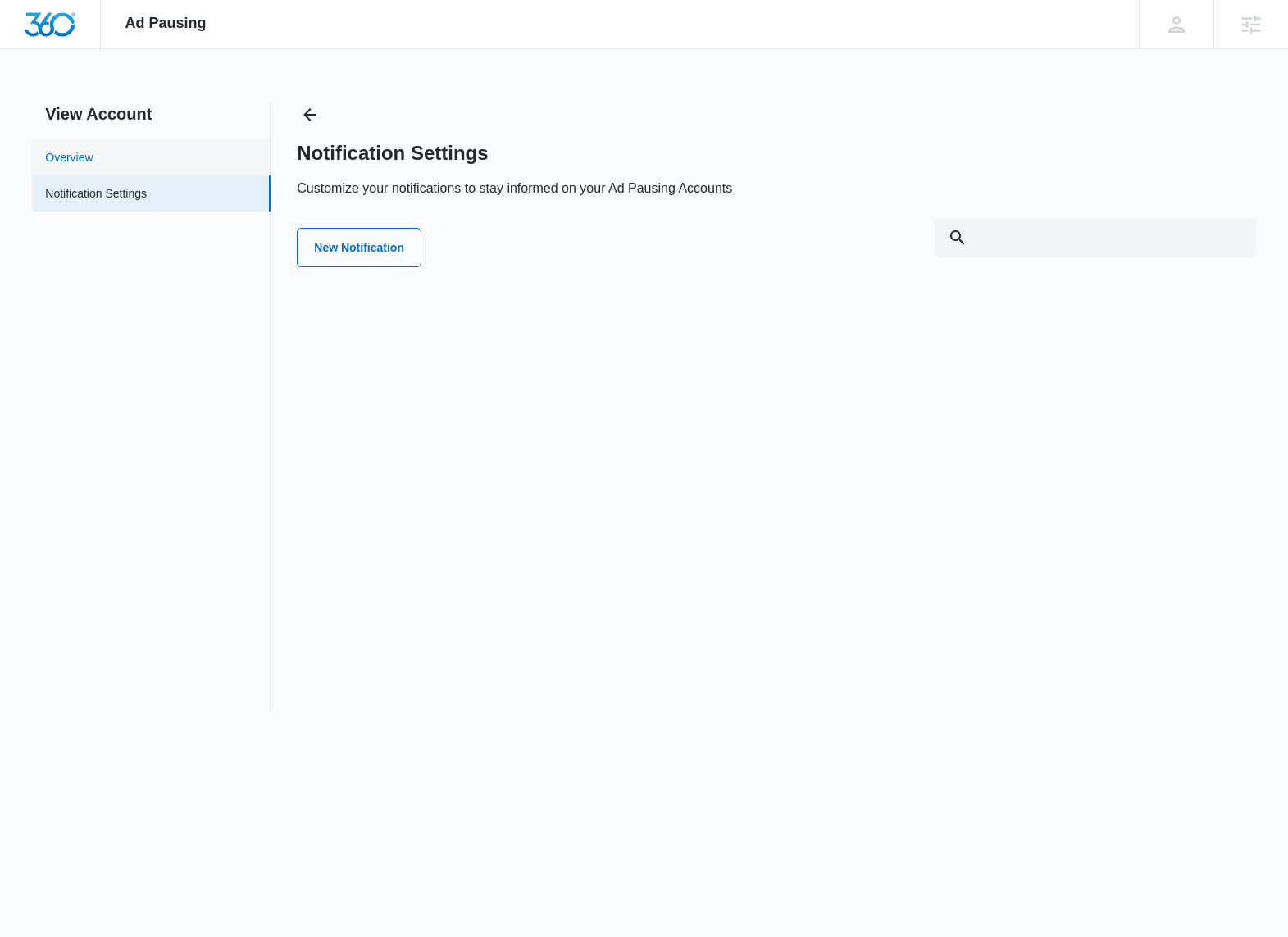
click at [93, 150] on link "Overview" at bounding box center [69, 157] width 48 height 17
